Goal: Task Accomplishment & Management: Complete application form

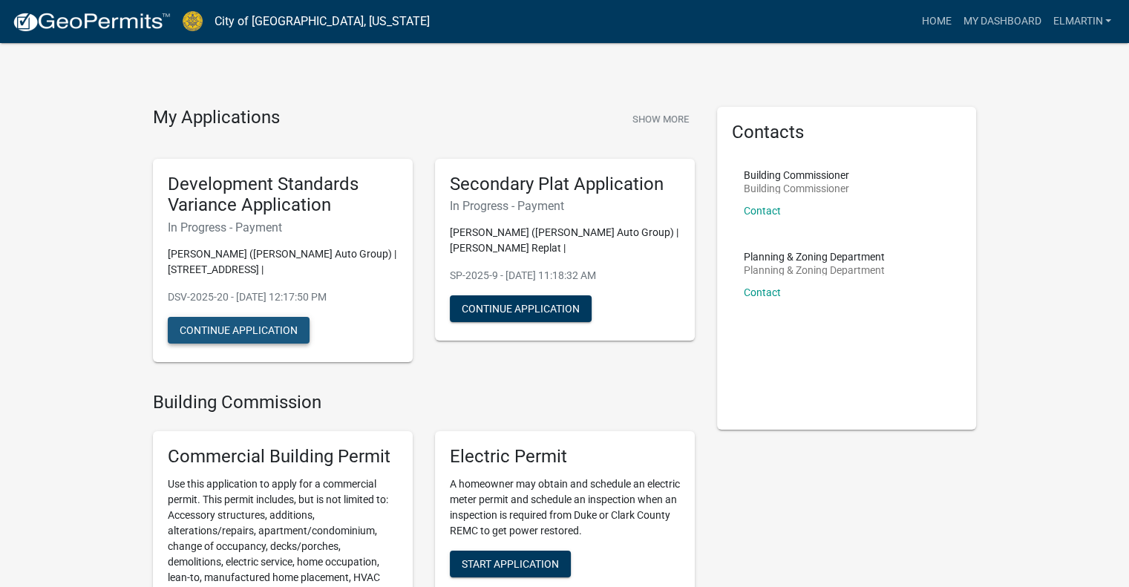
click at [264, 333] on button "Continue Application" at bounding box center [239, 330] width 142 height 27
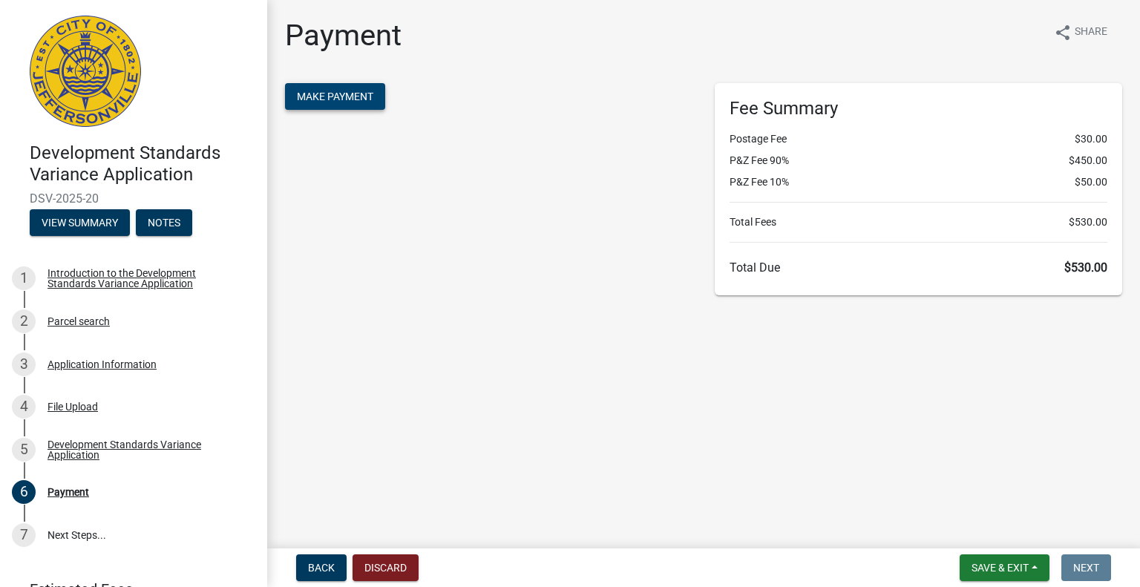
click at [344, 91] on span "Make Payment" at bounding box center [335, 97] width 76 height 12
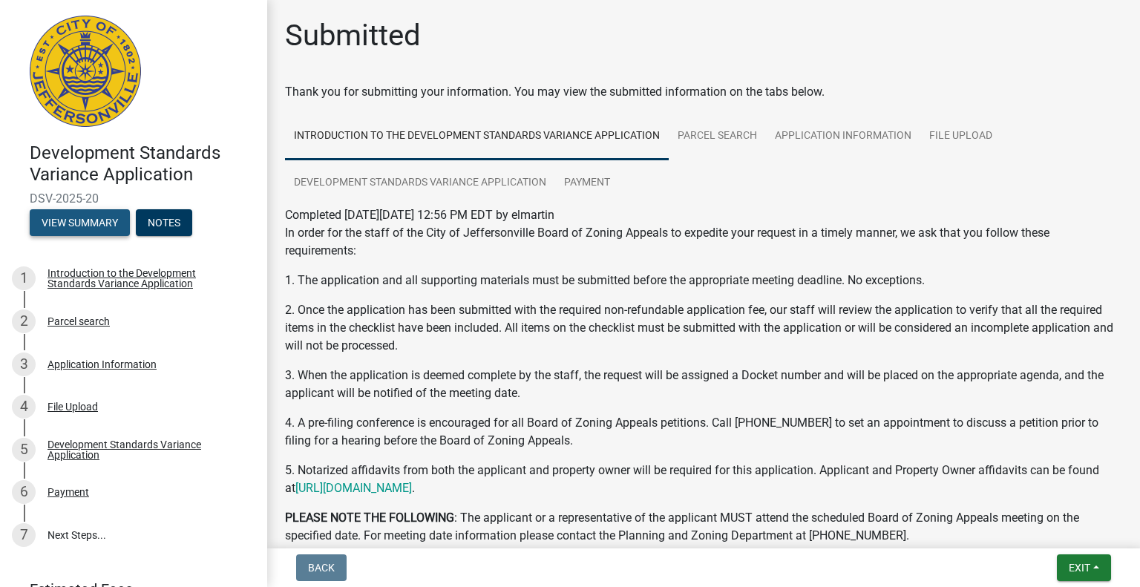
click at [114, 223] on button "View Summary" at bounding box center [80, 222] width 100 height 27
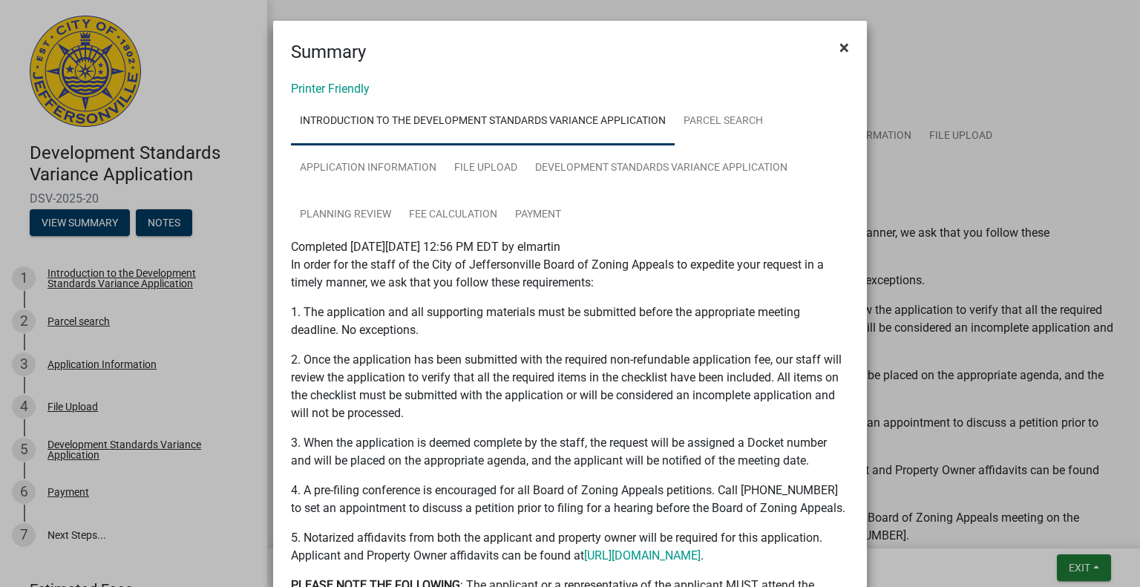
click at [843, 41] on span "×" at bounding box center [845, 47] width 10 height 21
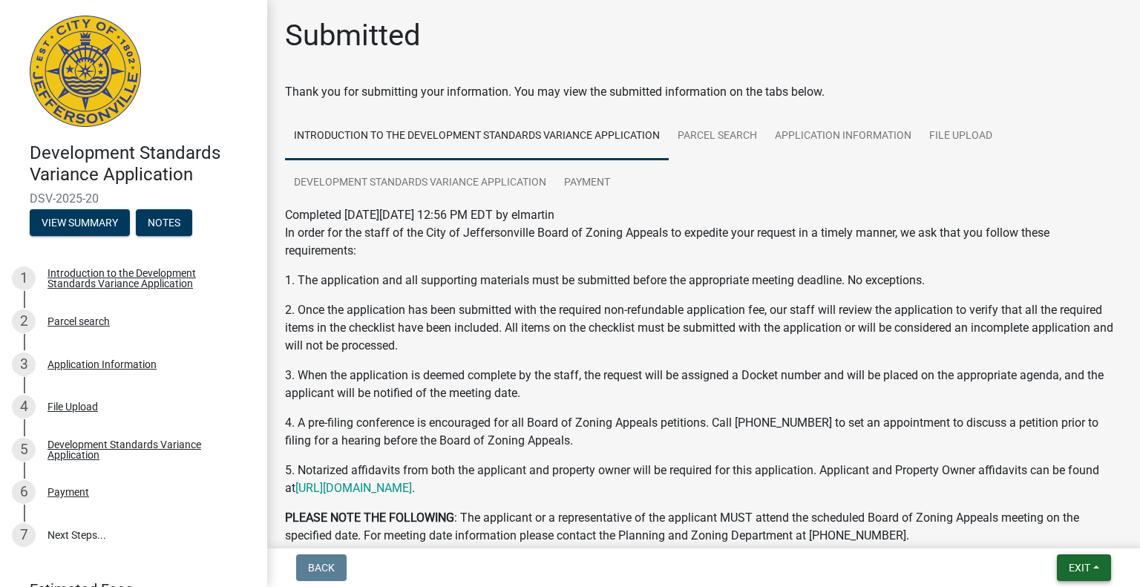
click at [1087, 567] on span "Exit" at bounding box center [1080, 568] width 22 height 12
click at [1058, 526] on button "Save & Exit" at bounding box center [1052, 529] width 119 height 36
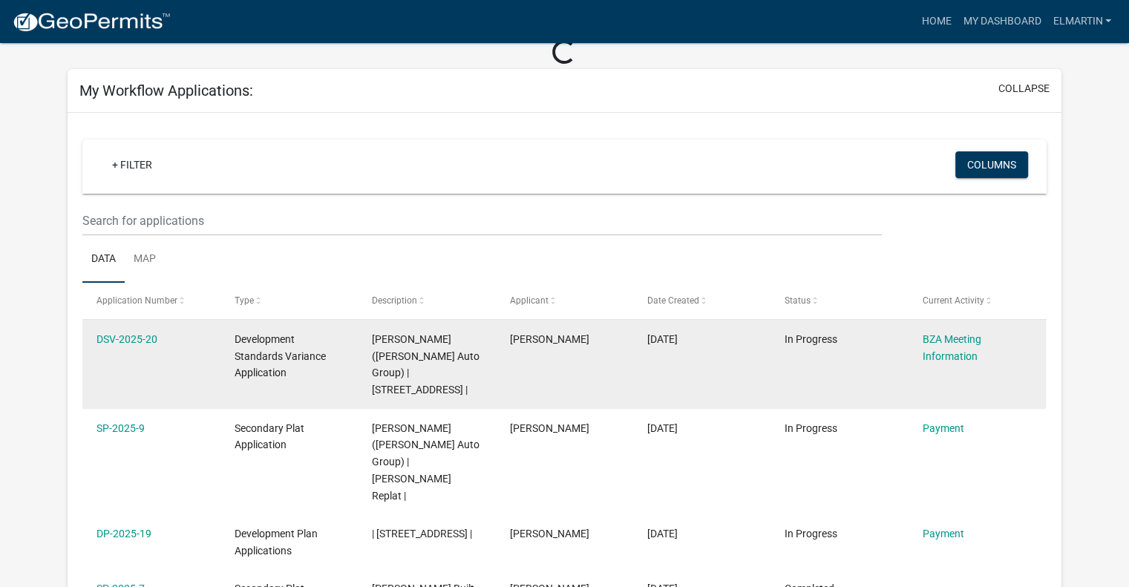
scroll to position [148, 0]
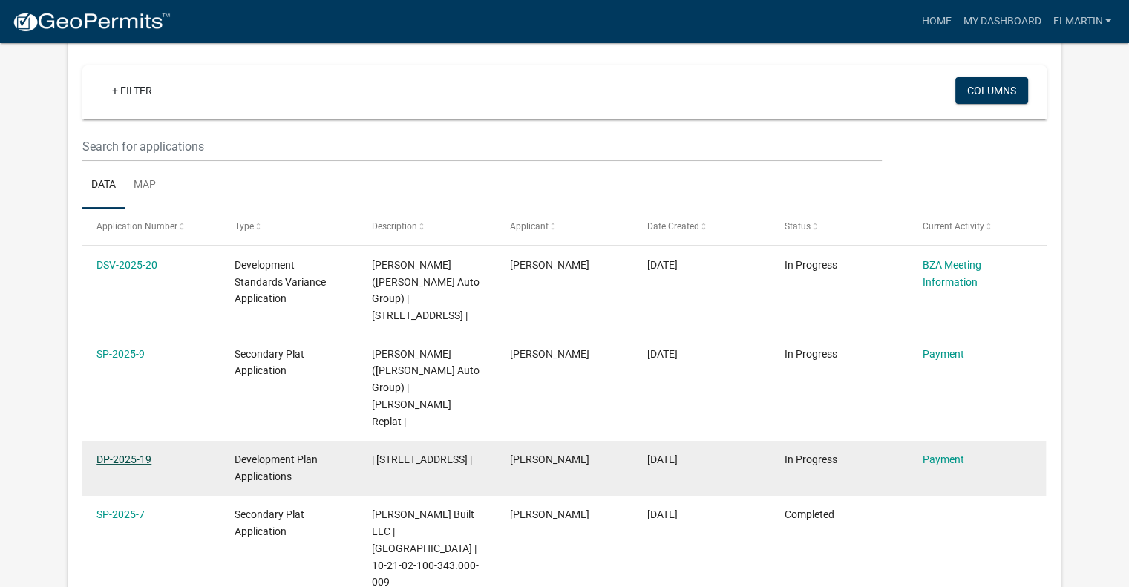
click at [137, 454] on link "DP-2025-19" at bounding box center [124, 460] width 55 height 12
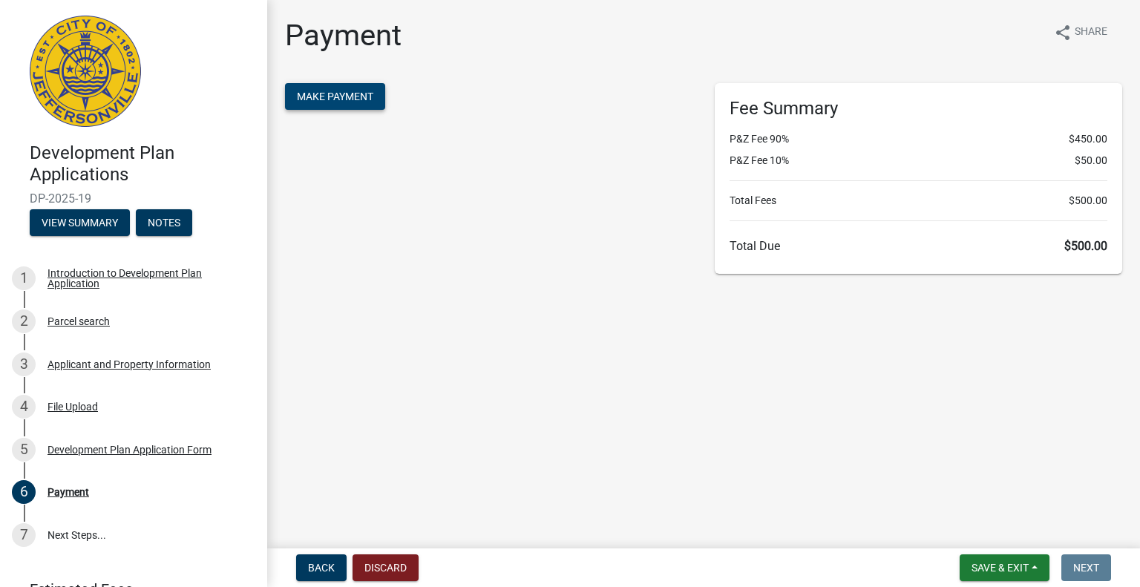
click at [338, 97] on span "Make Payment" at bounding box center [335, 97] width 76 height 12
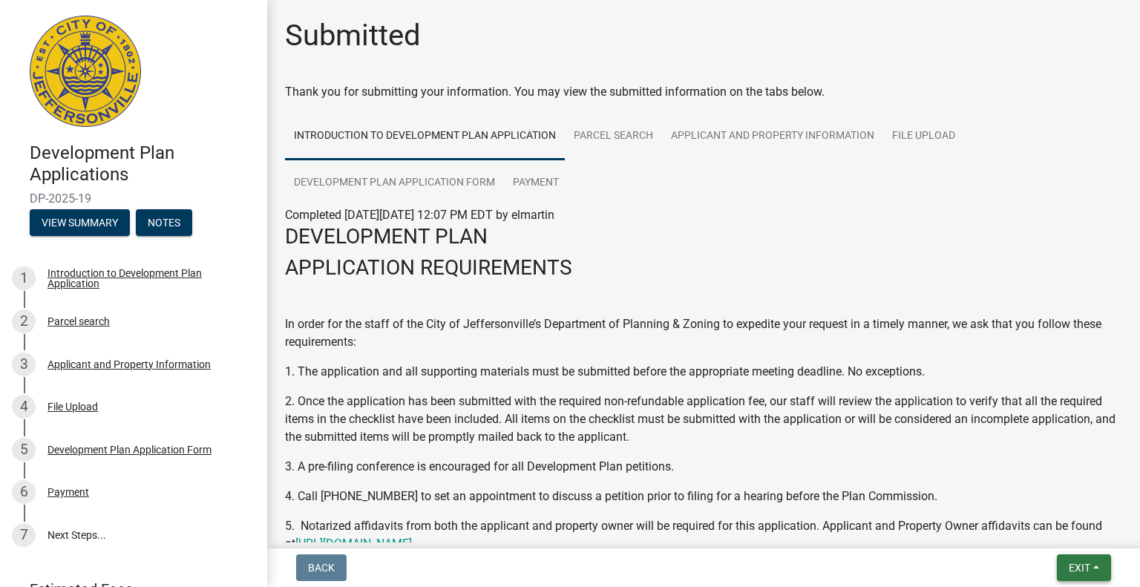
click at [1090, 558] on button "Exit" at bounding box center [1084, 568] width 54 height 27
click at [1050, 528] on button "Save & Exit" at bounding box center [1052, 529] width 119 height 36
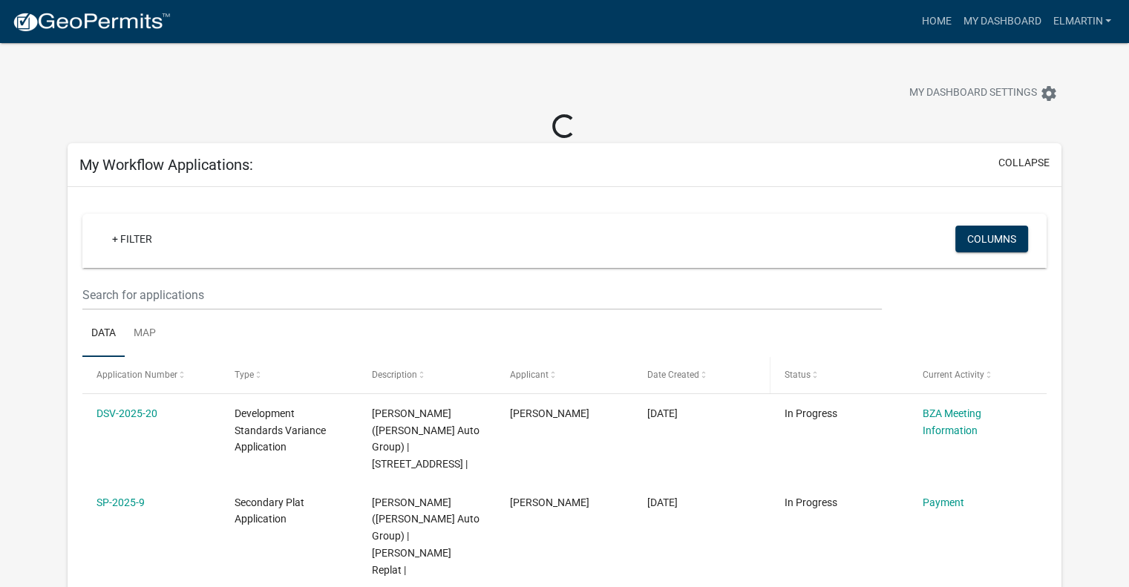
scroll to position [148, 0]
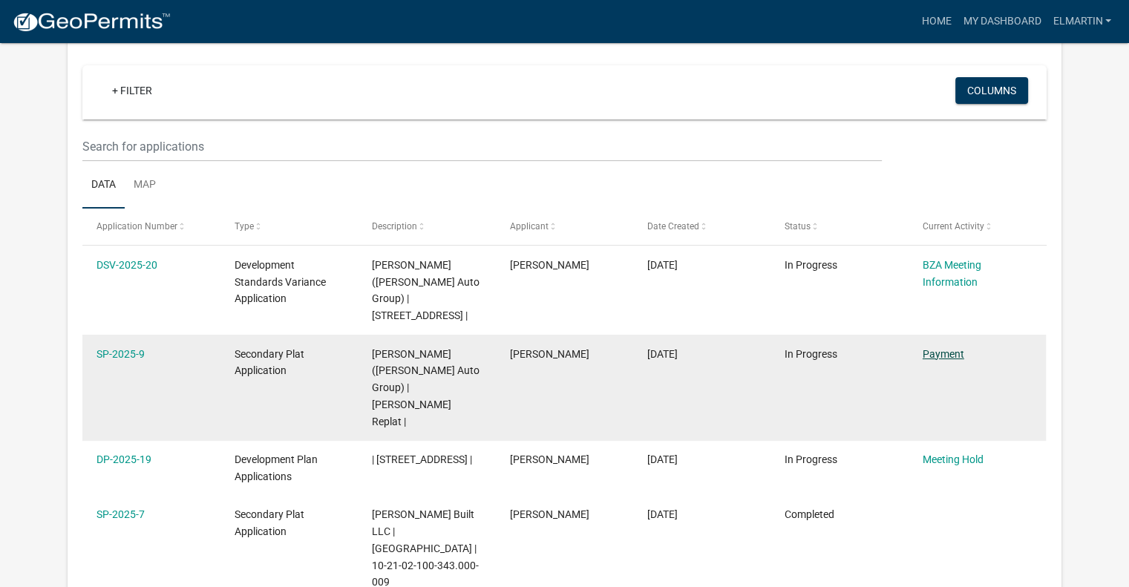
click at [928, 360] on link "Payment" at bounding box center [944, 354] width 42 height 12
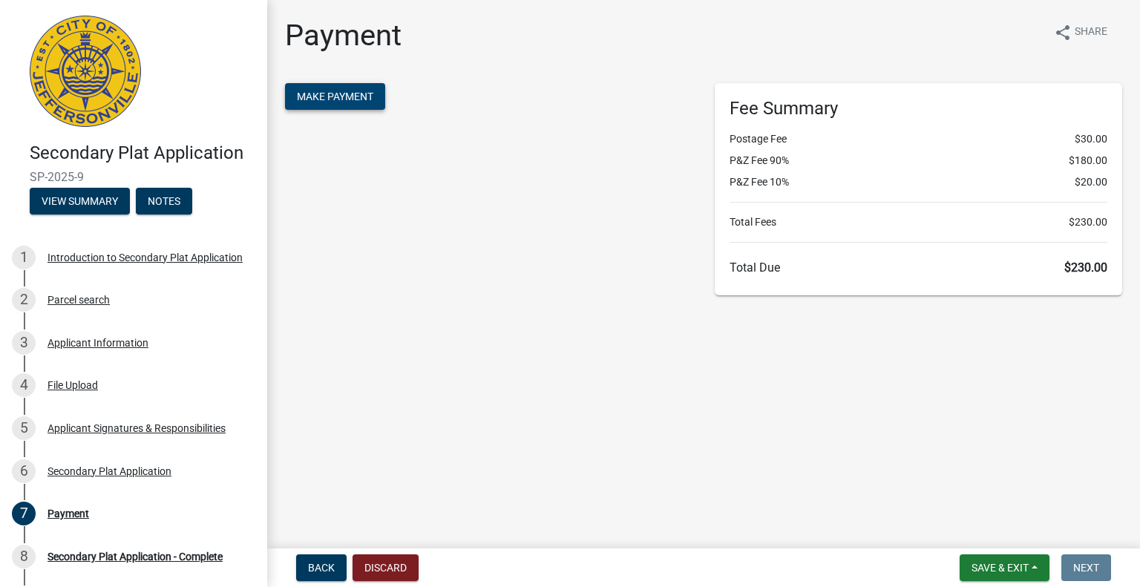
click at [366, 93] on span "Make Payment" at bounding box center [335, 97] width 76 height 12
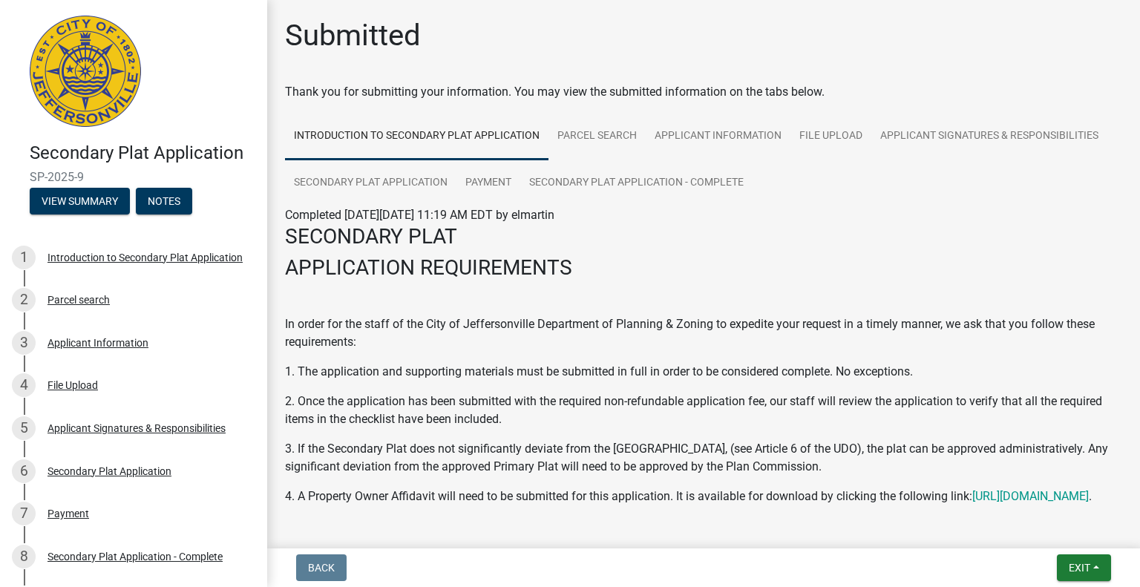
click at [1088, 552] on nav "Back Exit Save Save & Exit" at bounding box center [703, 568] width 873 height 39
click at [1084, 563] on span "Exit" at bounding box center [1080, 568] width 22 height 12
click at [1036, 534] on button "Save & Exit" at bounding box center [1052, 529] width 119 height 36
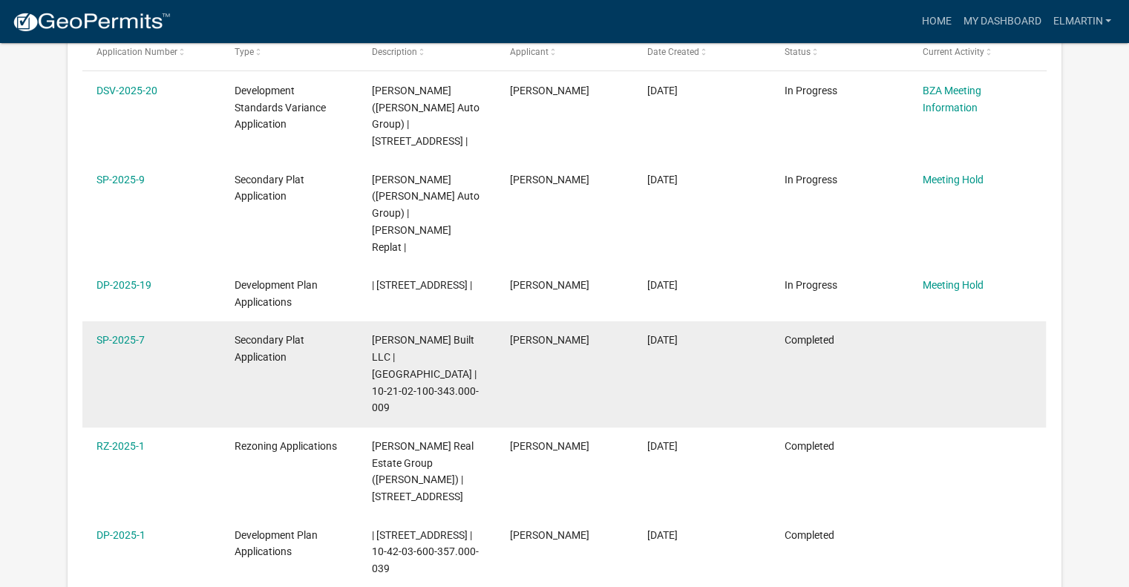
scroll to position [148, 0]
